Goal: Task Accomplishment & Management: Use online tool/utility

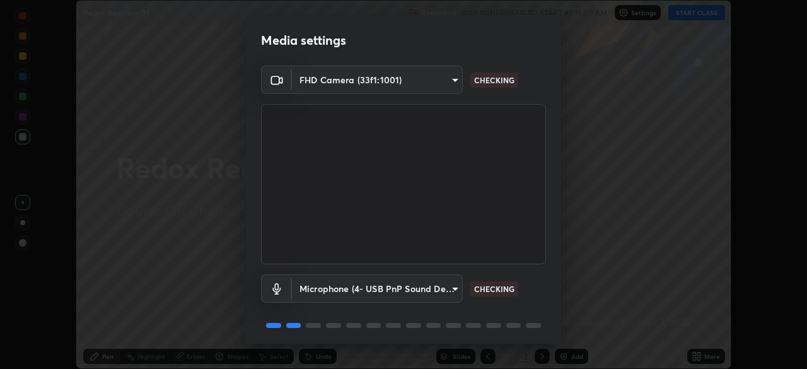
scroll to position [45, 0]
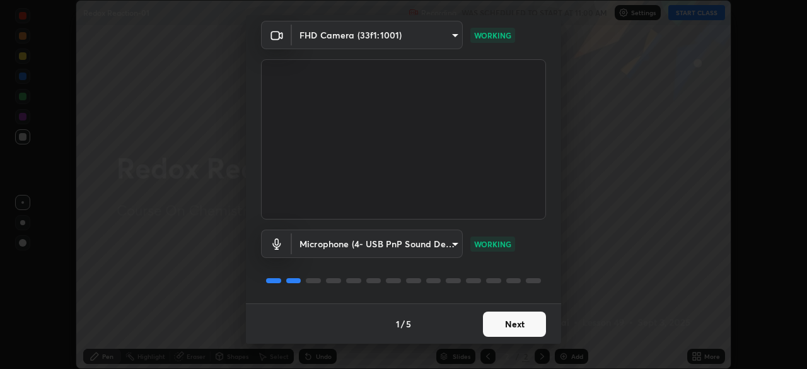
click at [514, 325] on button "Next" at bounding box center [514, 323] width 63 height 25
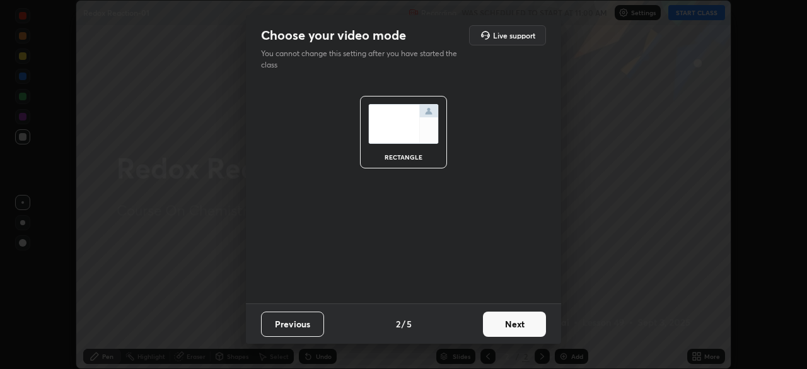
click at [516, 324] on button "Next" at bounding box center [514, 323] width 63 height 25
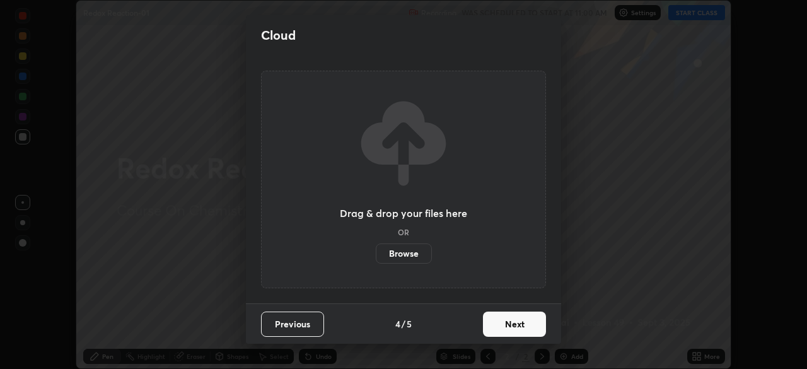
click at [516, 326] on button "Next" at bounding box center [514, 323] width 63 height 25
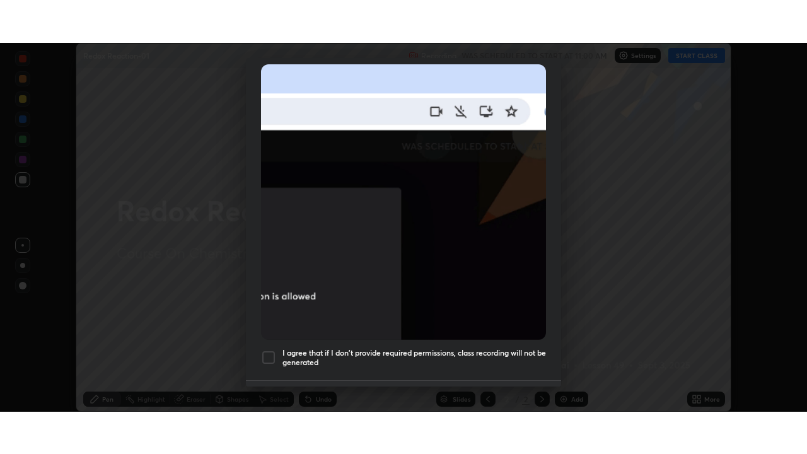
scroll to position [302, 0]
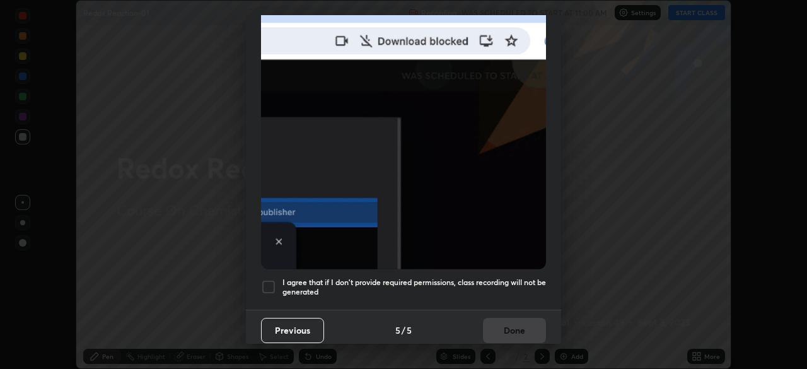
click at [270, 281] on div at bounding box center [268, 286] width 15 height 15
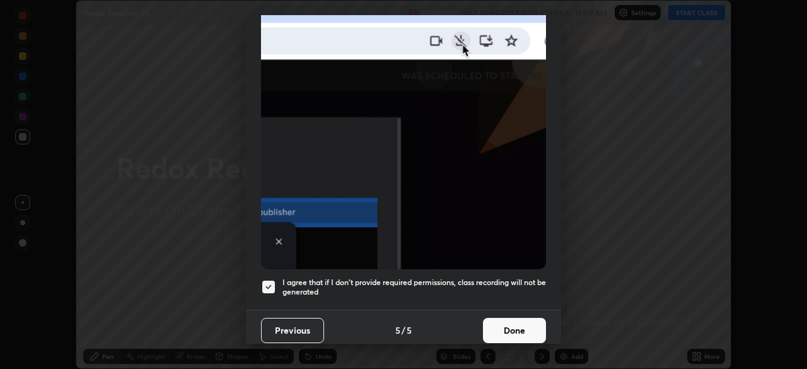
click at [511, 323] on button "Done" at bounding box center [514, 330] width 63 height 25
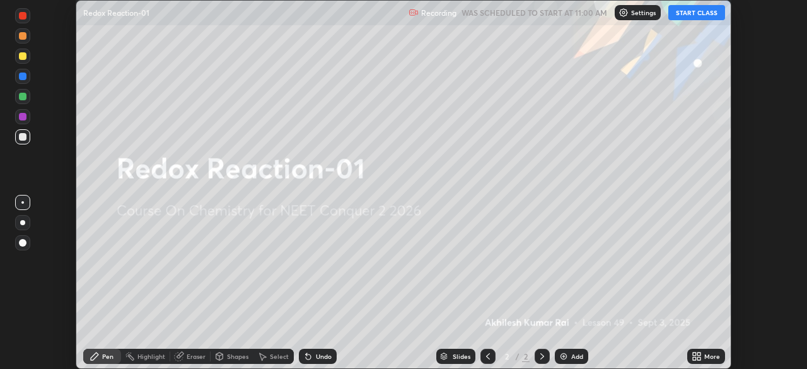
click at [688, 15] on button "START CLASS" at bounding box center [696, 12] width 57 height 15
click at [704, 359] on div "More" at bounding box center [706, 356] width 38 height 15
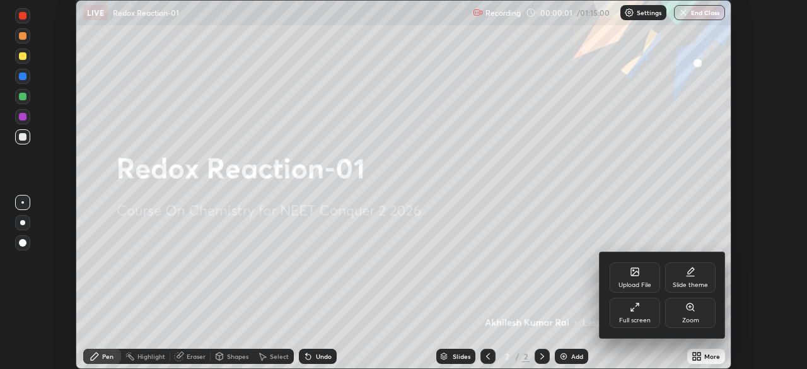
click at [640, 318] on div "Full screen" at bounding box center [635, 320] width 32 height 6
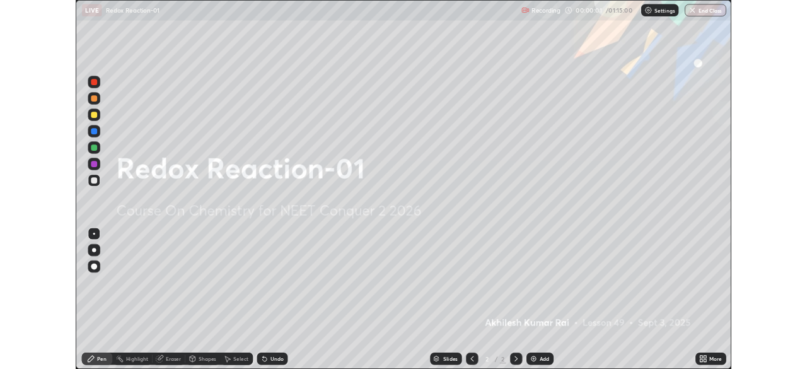
scroll to position [454, 807]
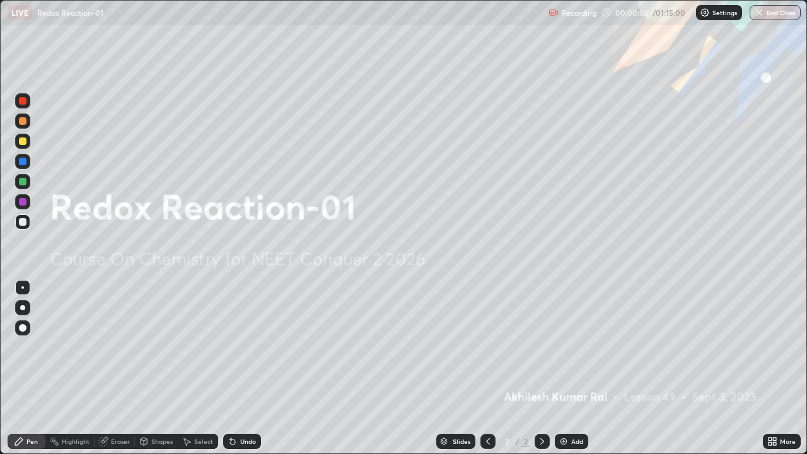
click at [576, 368] on div "Add" at bounding box center [577, 441] width 12 height 6
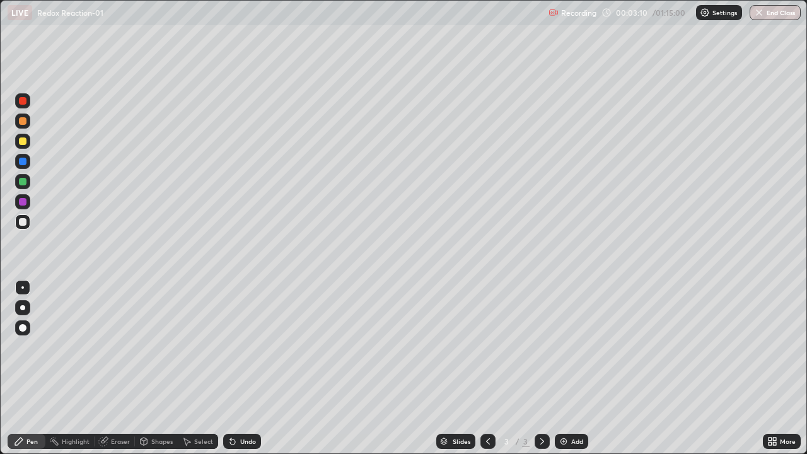
click at [116, 368] on div "Eraser" at bounding box center [120, 441] width 19 height 6
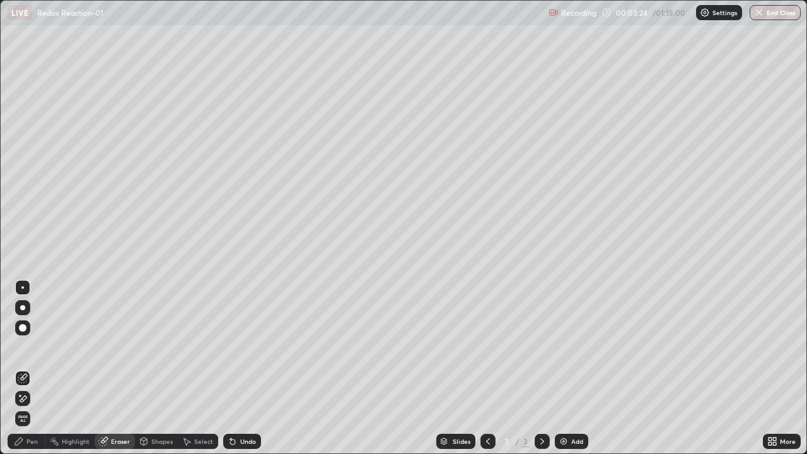
click at [28, 368] on div "Pen" at bounding box center [31, 441] width 11 height 6
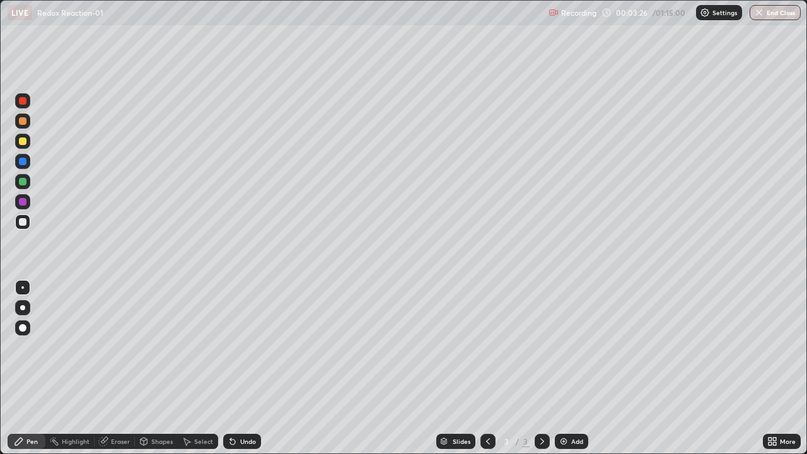
click at [23, 142] on div at bounding box center [23, 141] width 8 height 8
click at [27, 223] on div at bounding box center [22, 221] width 15 height 15
click at [578, 368] on div "Add" at bounding box center [577, 441] width 12 height 6
click at [26, 144] on div at bounding box center [23, 141] width 8 height 8
click at [124, 368] on div "Eraser" at bounding box center [115, 441] width 40 height 15
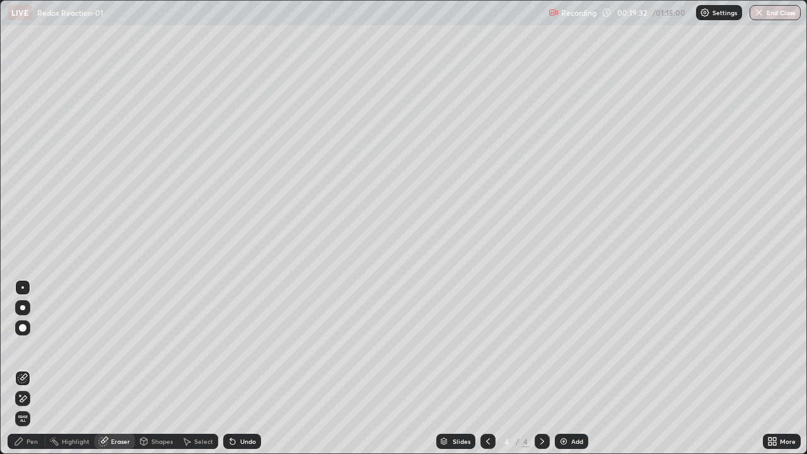
click at [31, 368] on div "Pen" at bounding box center [31, 441] width 11 height 6
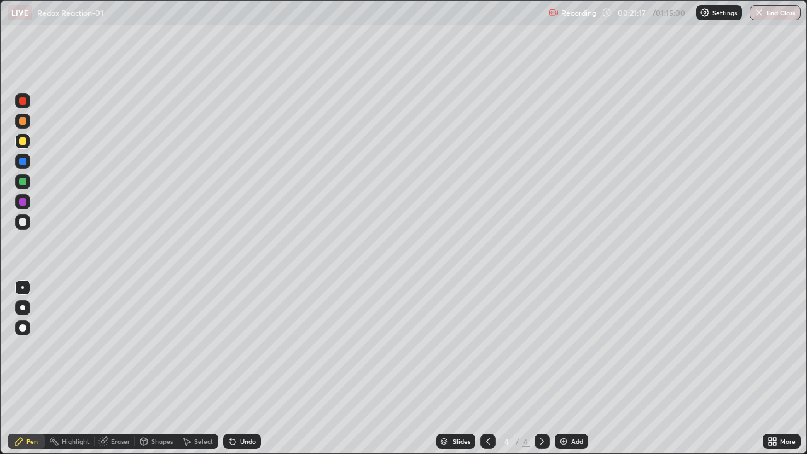
click at [21, 225] on div at bounding box center [23, 222] width 8 height 8
click at [117, 368] on div "Eraser" at bounding box center [120, 441] width 19 height 6
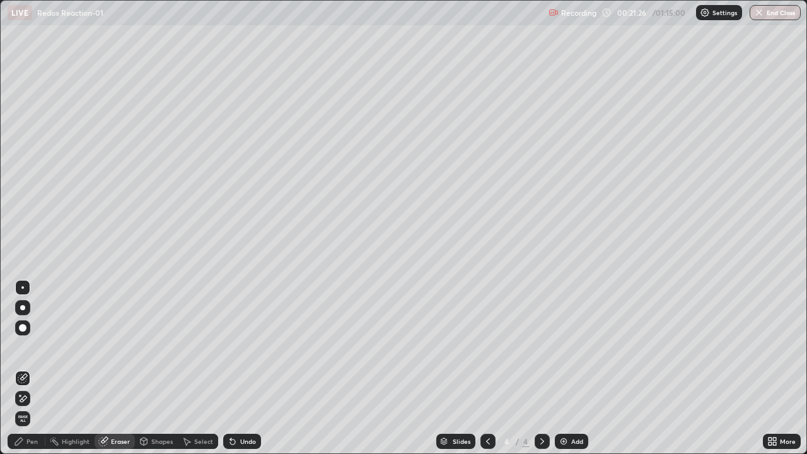
click at [25, 368] on div "Pen" at bounding box center [27, 441] width 38 height 15
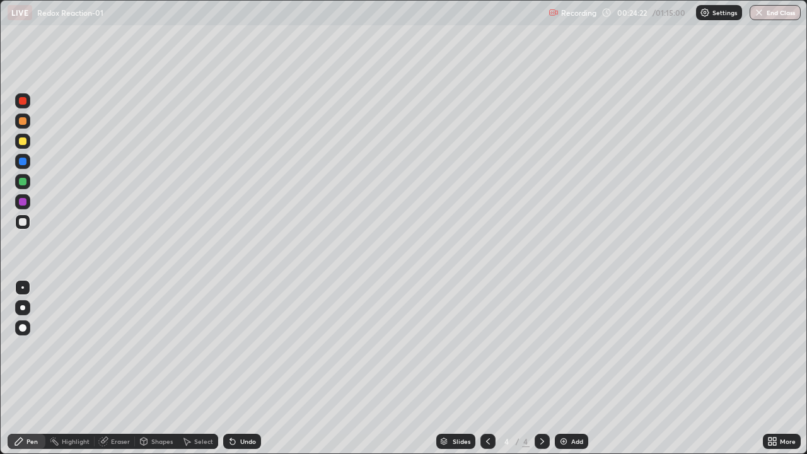
click at [576, 368] on div "Add" at bounding box center [577, 441] width 12 height 6
click at [122, 368] on div "Eraser" at bounding box center [120, 441] width 19 height 6
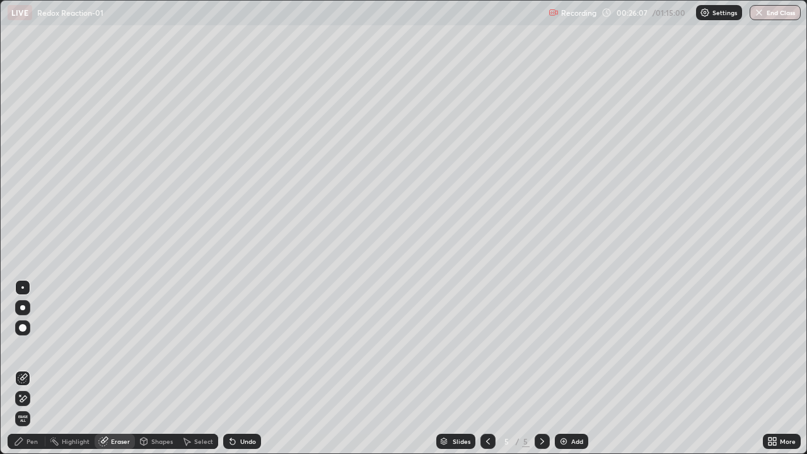
click at [32, 368] on div "Pen" at bounding box center [31, 441] width 11 height 6
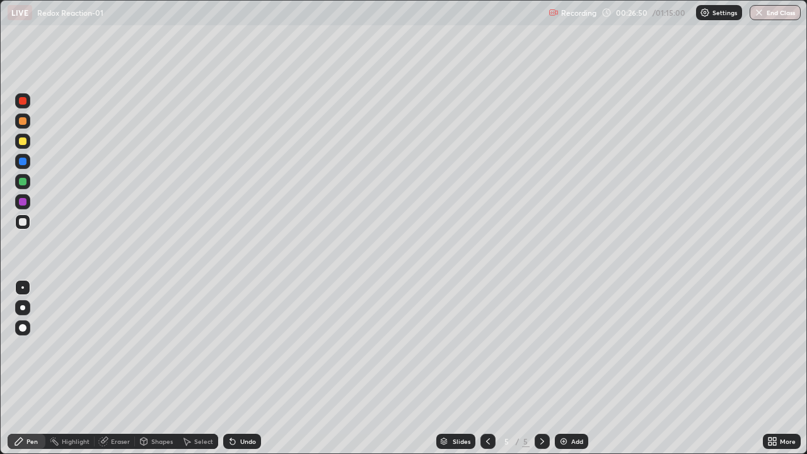
click at [21, 147] on div at bounding box center [22, 141] width 15 height 15
click at [579, 368] on div "Add" at bounding box center [577, 441] width 12 height 6
click at [487, 368] on icon at bounding box center [488, 441] width 10 height 10
click at [540, 368] on icon at bounding box center [542, 441] width 4 height 6
click at [21, 224] on div at bounding box center [23, 222] width 8 height 8
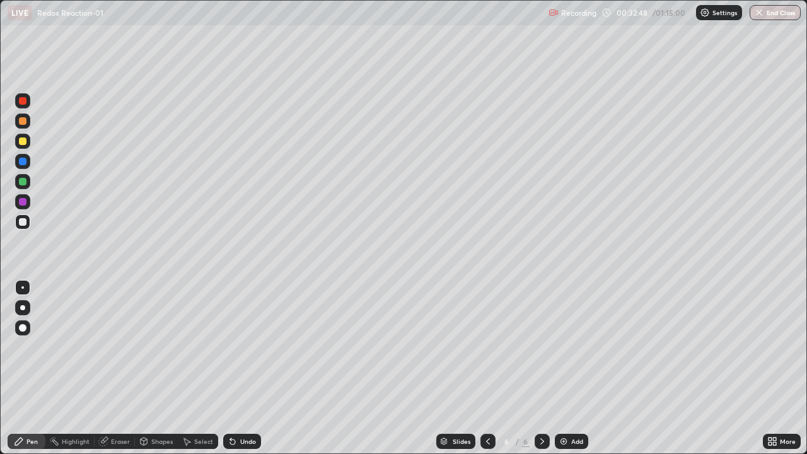
click at [21, 139] on div at bounding box center [23, 141] width 8 height 8
click at [574, 368] on div "Add" at bounding box center [577, 441] width 12 height 6
click at [23, 223] on div at bounding box center [23, 222] width 8 height 8
click at [566, 368] on img at bounding box center [564, 441] width 10 height 10
click at [23, 141] on div at bounding box center [23, 141] width 8 height 8
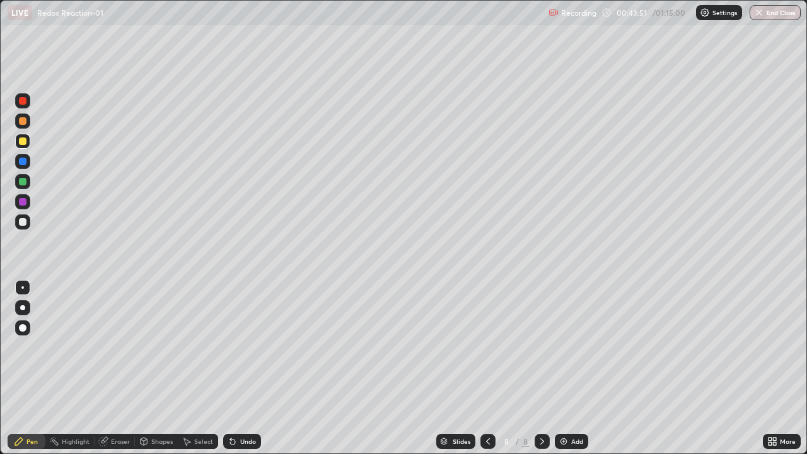
click at [23, 223] on div at bounding box center [23, 222] width 8 height 8
click at [26, 140] on div at bounding box center [23, 141] width 8 height 8
click at [574, 368] on div "Add" at bounding box center [577, 441] width 12 height 6
click at [28, 227] on div at bounding box center [22, 221] width 15 height 15
click at [29, 141] on div at bounding box center [22, 141] width 15 height 15
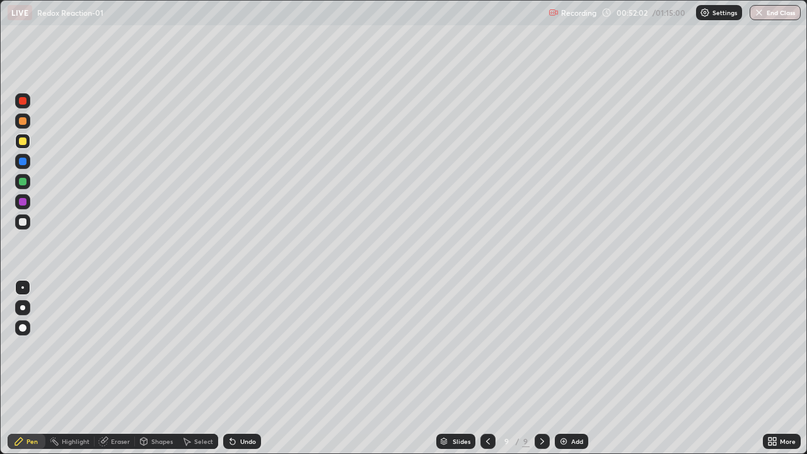
click at [562, 368] on img at bounding box center [564, 441] width 10 height 10
click at [23, 221] on div at bounding box center [23, 222] width 8 height 8
click at [579, 368] on div "Add" at bounding box center [577, 441] width 12 height 6
click at [23, 142] on div at bounding box center [23, 141] width 8 height 8
click at [783, 17] on button "End Class" at bounding box center [775, 12] width 51 height 15
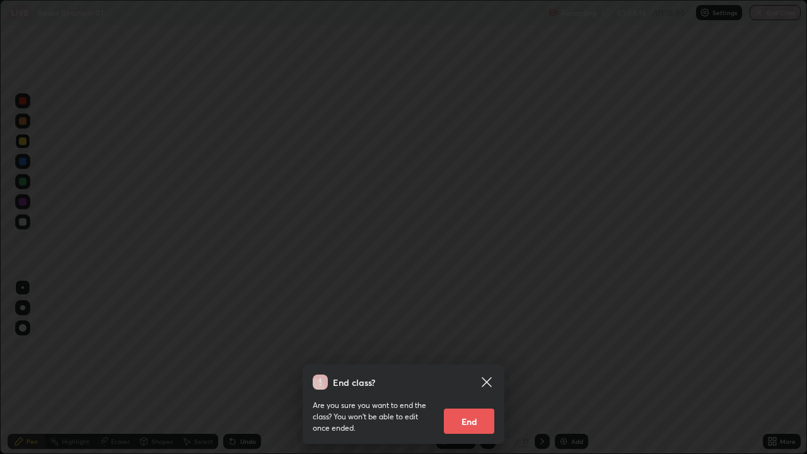
click at [482, 368] on button "End" at bounding box center [469, 421] width 50 height 25
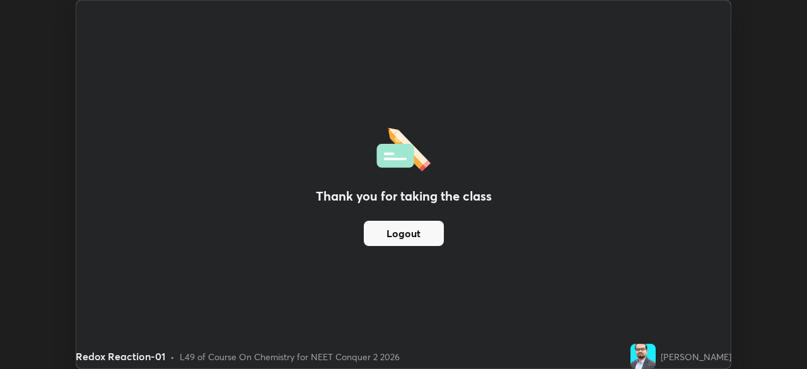
scroll to position [62675, 62237]
